Goal: Navigation & Orientation: Find specific page/section

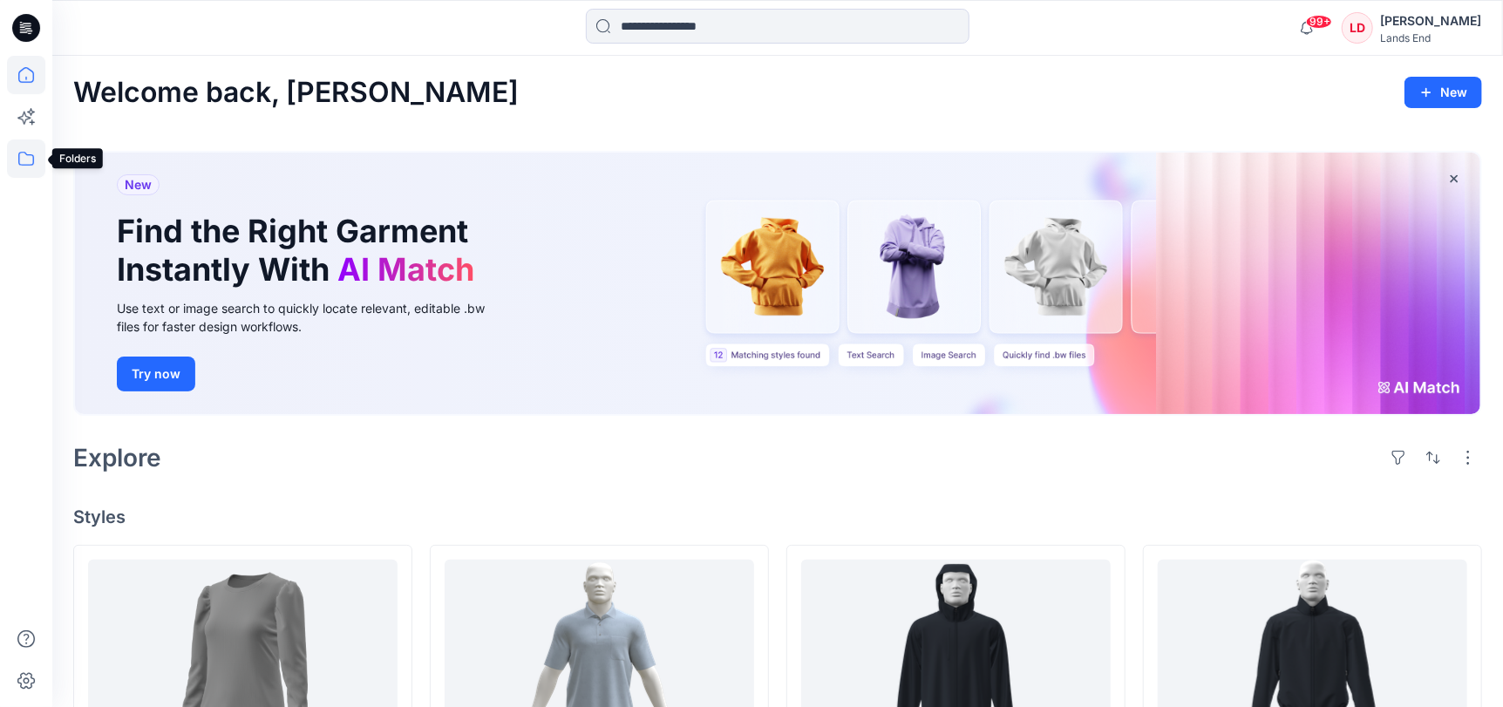
click at [25, 159] on icon at bounding box center [26, 159] width 38 height 38
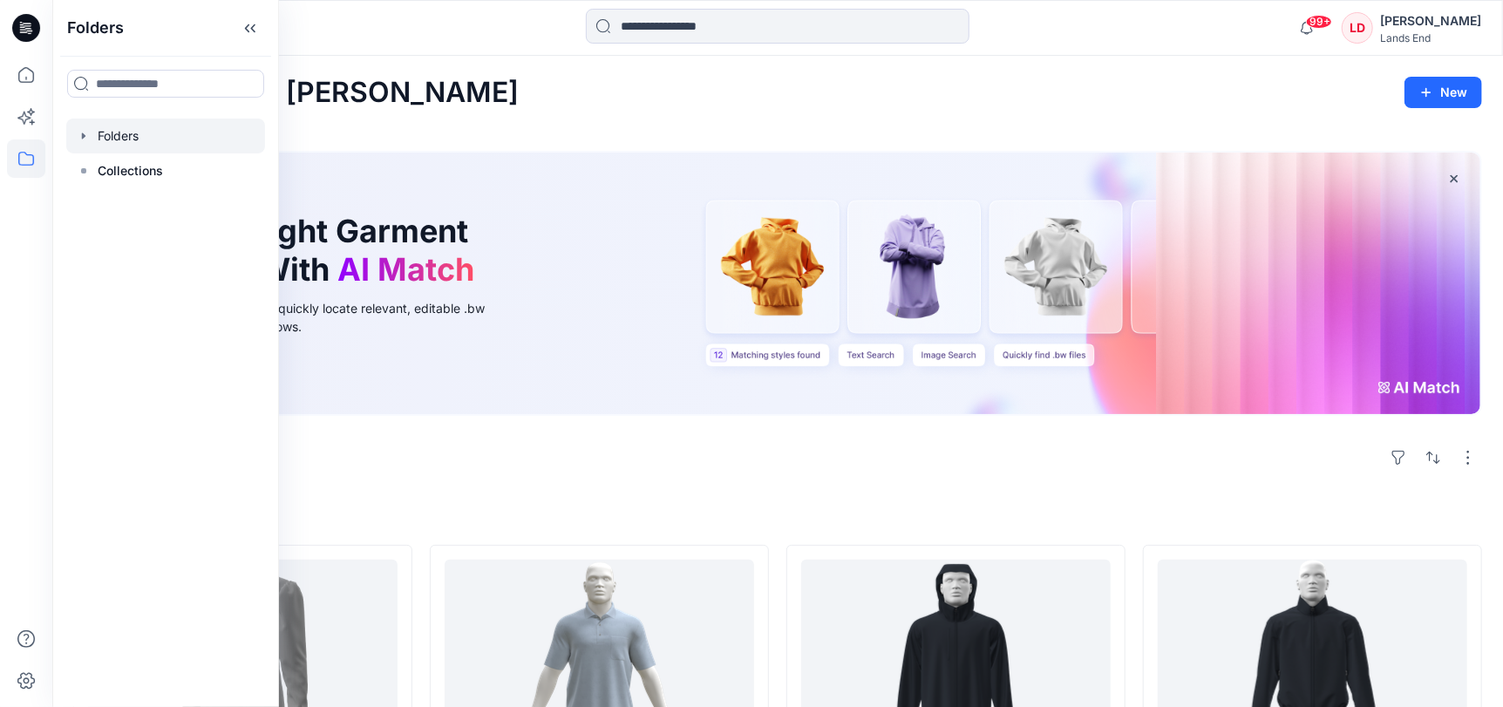
click at [118, 135] on div at bounding box center [165, 136] width 199 height 35
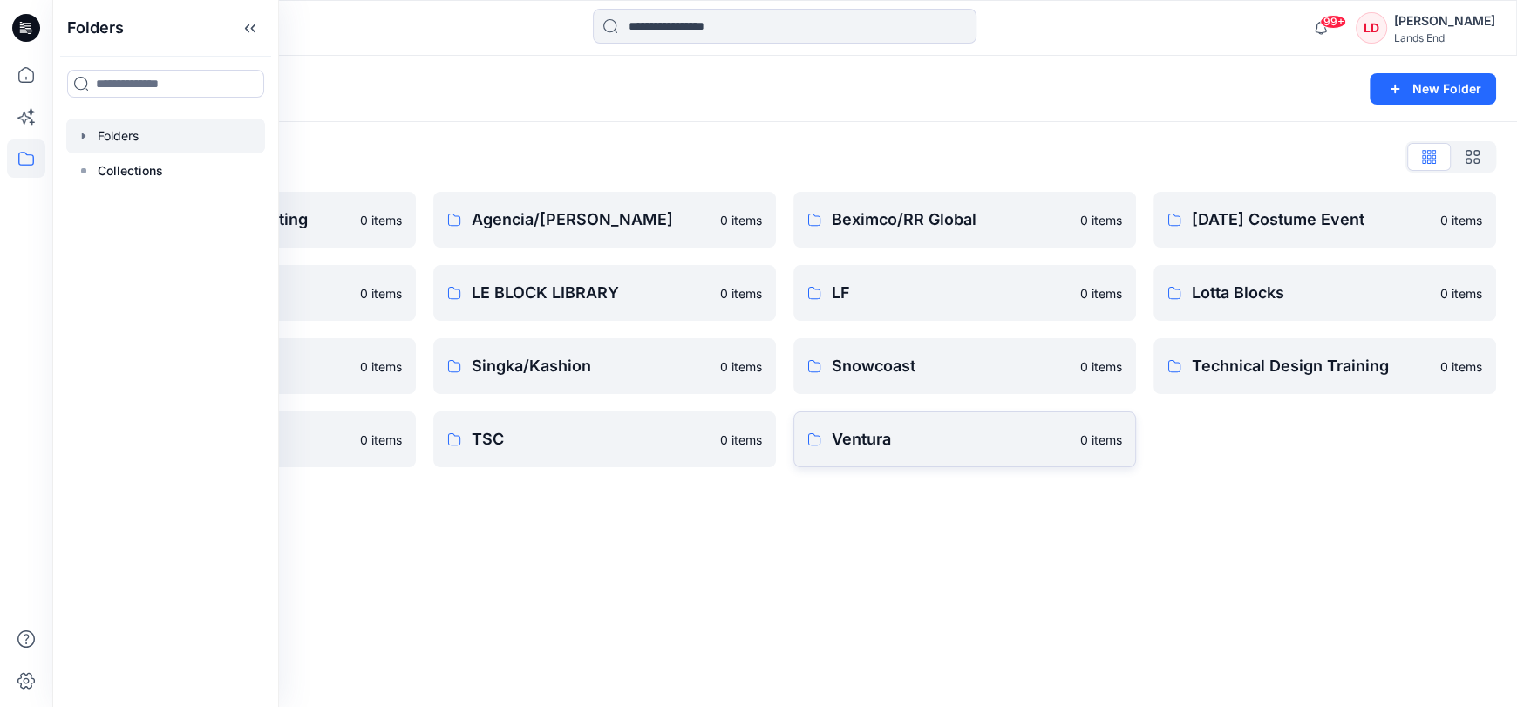
click at [897, 441] on p "Ventura" at bounding box center [951, 439] width 238 height 24
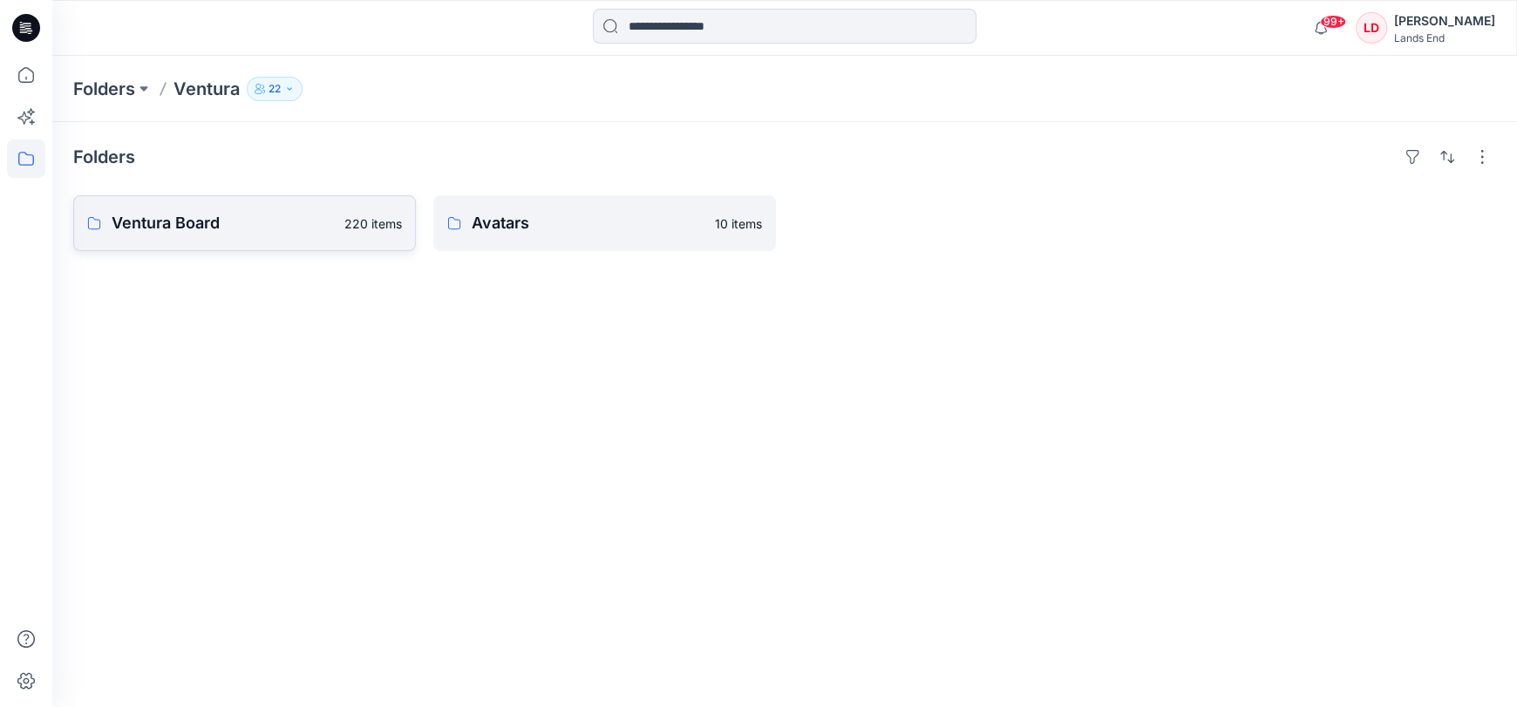
click at [167, 225] on p "Ventura Board" at bounding box center [223, 223] width 222 height 24
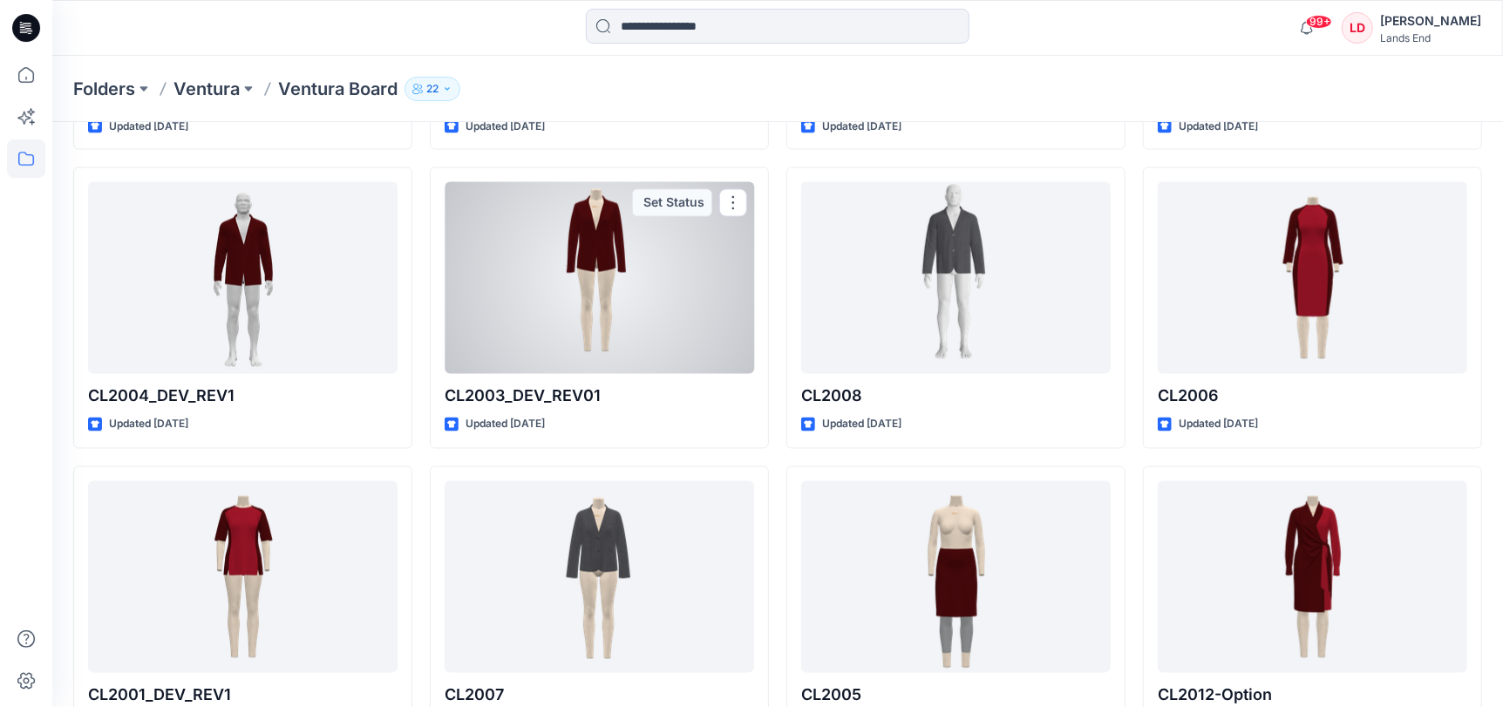
scroll to position [13771, 0]
